Goal: Check status: Check status

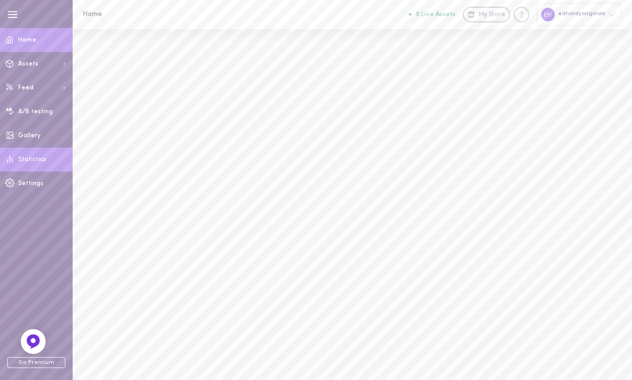
click at [34, 161] on span "Statistics" at bounding box center [32, 159] width 28 height 6
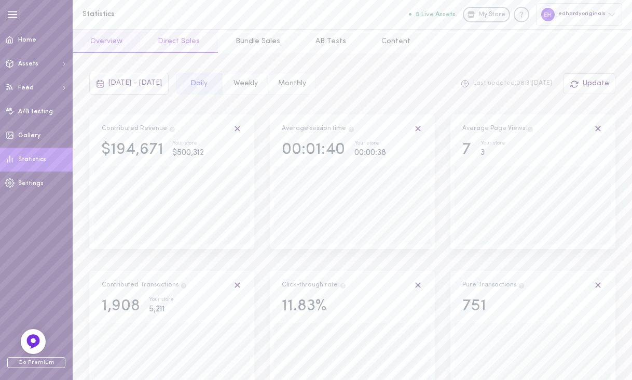
click at [184, 43] on button "Direct Sales" at bounding box center [178, 41] width 77 height 23
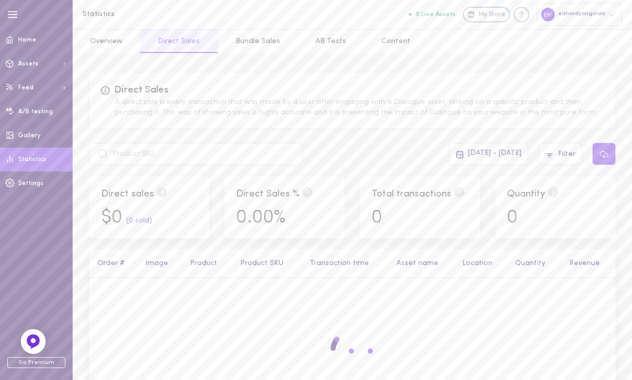
click at [468, 153] on span "[DATE] - [DATE]" at bounding box center [494, 153] width 53 height 8
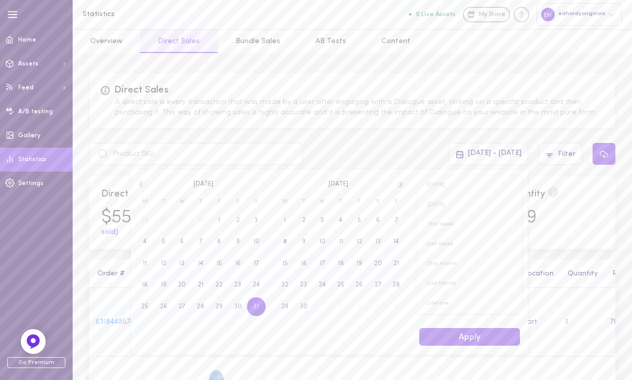
click at [263, 307] on span "31" at bounding box center [256, 306] width 19 height 19
click at [373, 220] on span "6" at bounding box center [378, 220] width 19 height 19
click at [458, 343] on button "Apply" at bounding box center [470, 337] width 101 height 18
